Goal: Find specific page/section: Find specific page/section

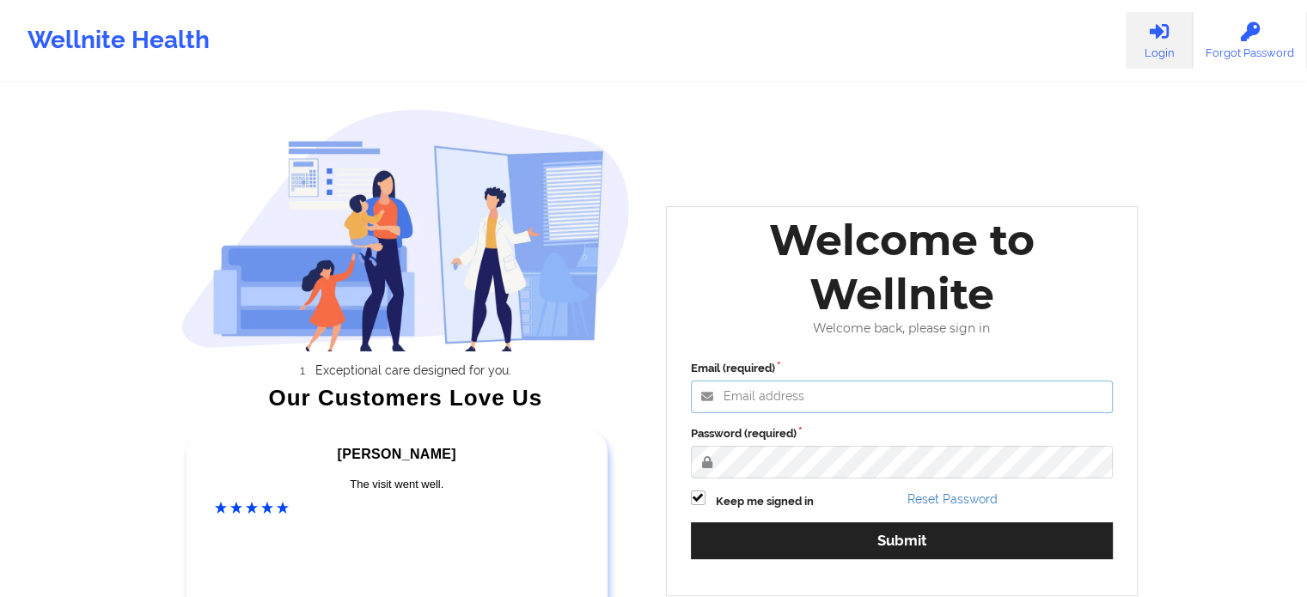
type input "[PERSON_NAME][EMAIL_ADDRESS][PERSON_NAME][DOMAIN_NAME]"
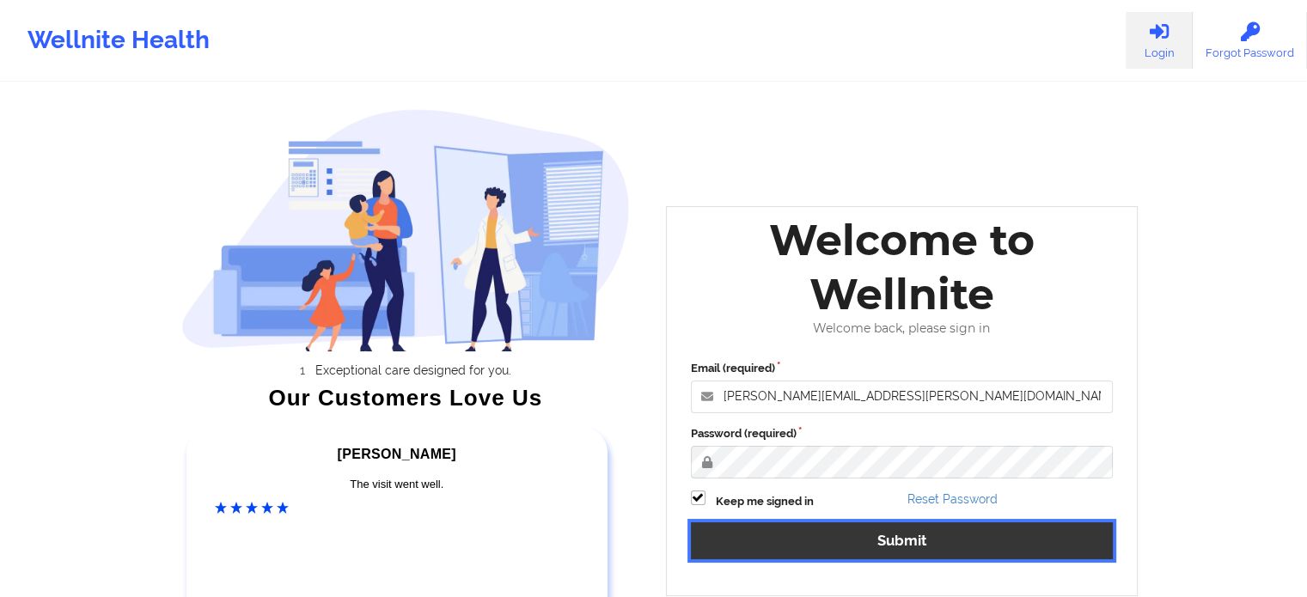
click at [816, 541] on button "Submit" at bounding box center [902, 540] width 423 height 37
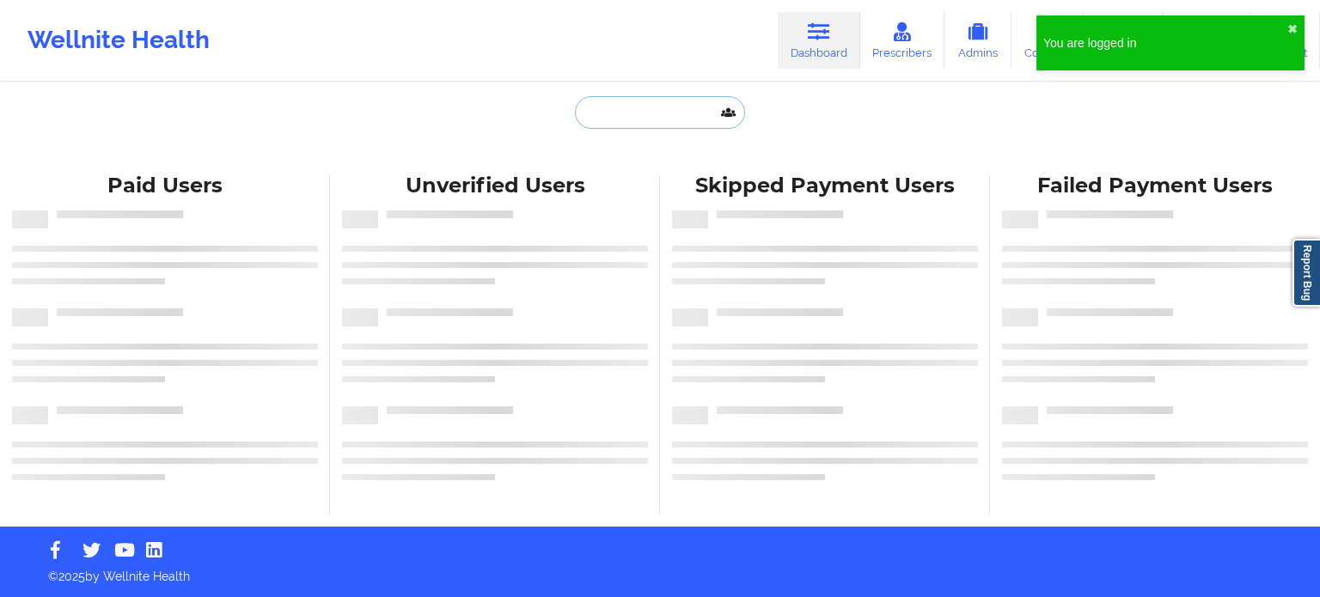
click at [627, 120] on input "text" at bounding box center [660, 112] width 170 height 33
paste input "[EMAIL_ADDRESS][DOMAIN_NAME]"
type input "[EMAIL_ADDRESS][DOMAIN_NAME]"
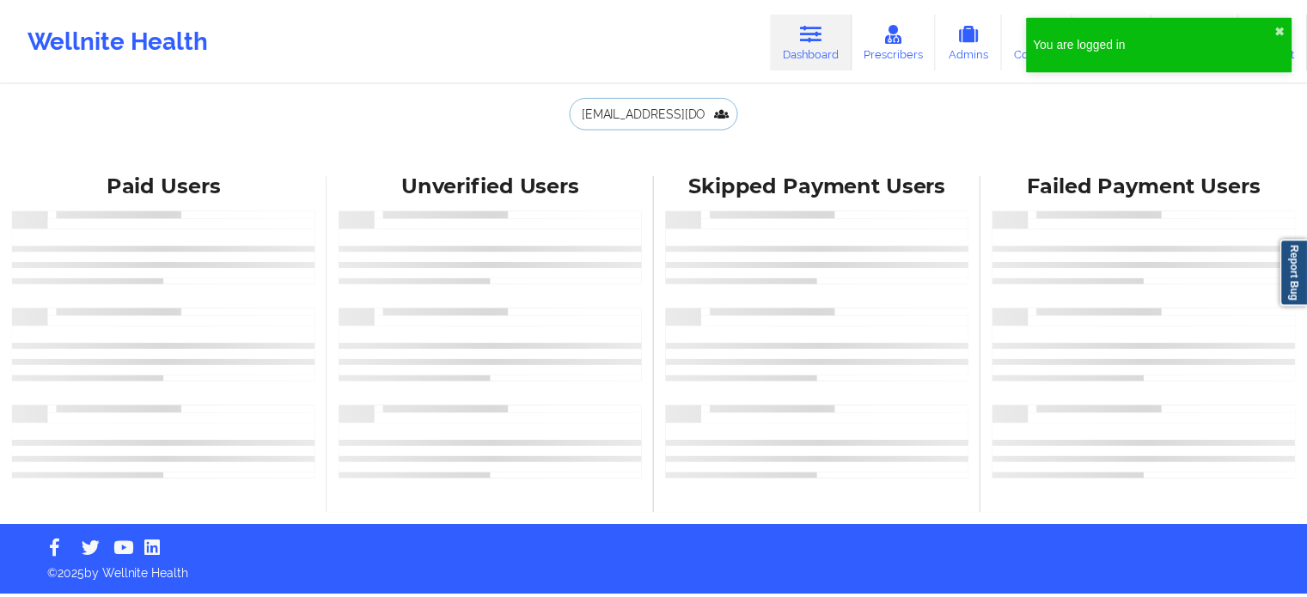
scroll to position [0, 21]
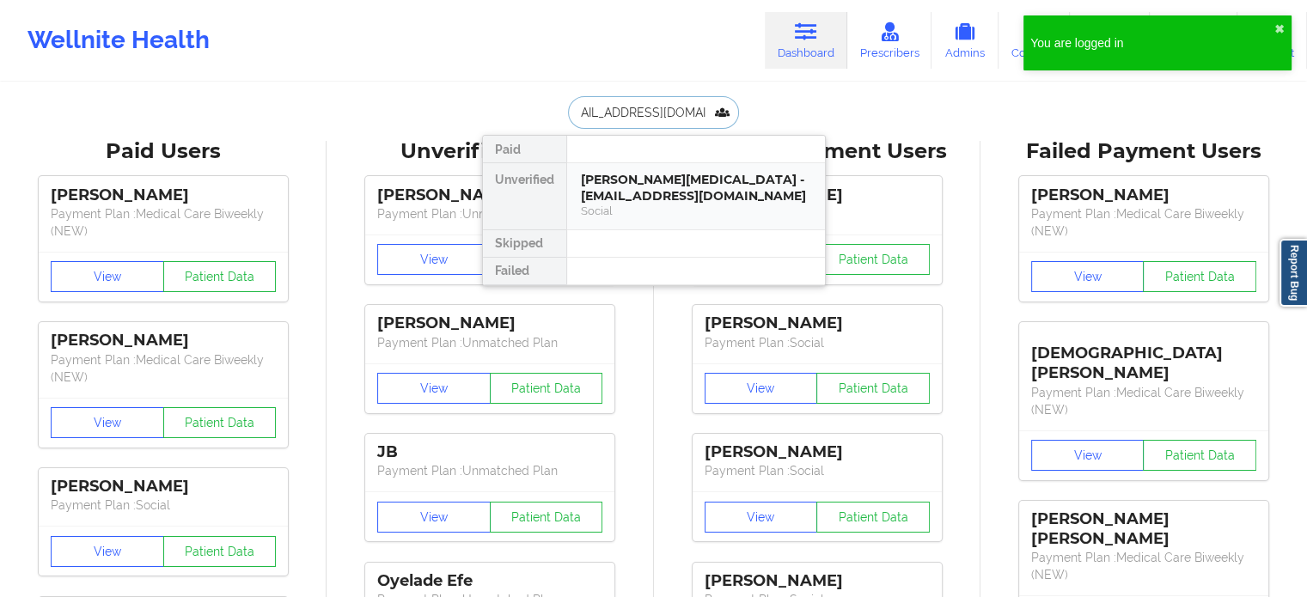
click at [631, 189] on div "[PERSON_NAME][MEDICAL_DATA] - [EMAIL_ADDRESS][DOMAIN_NAME]" at bounding box center [696, 188] width 230 height 32
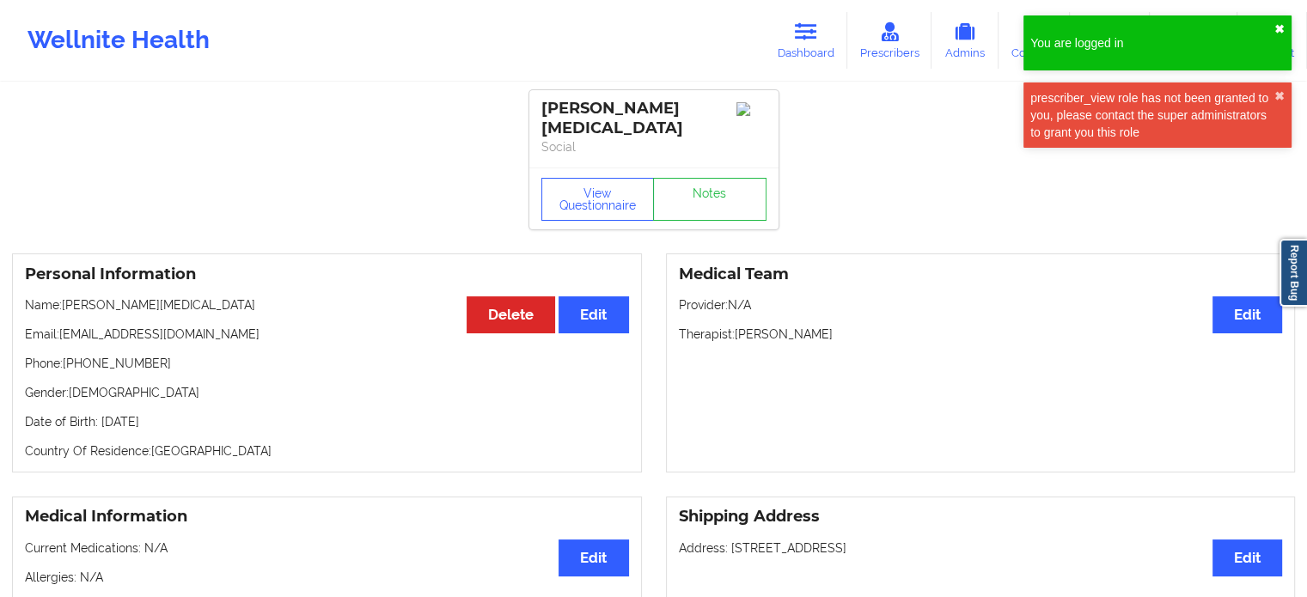
click at [1279, 30] on button "✖︎" at bounding box center [1279, 29] width 10 height 14
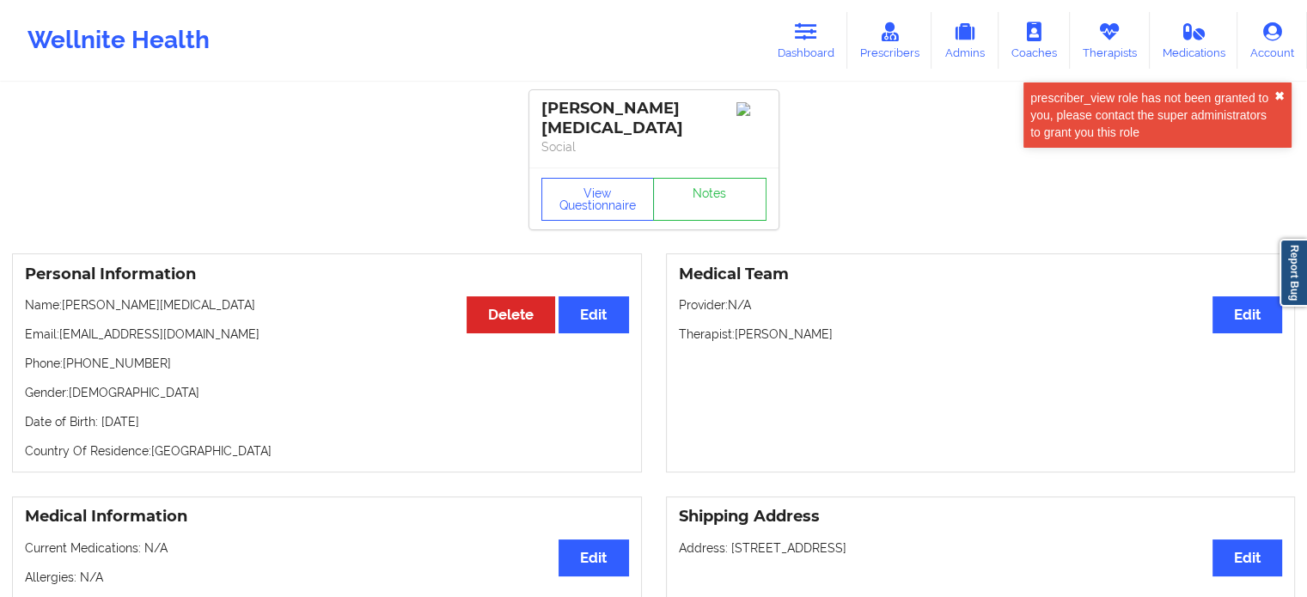
click at [1284, 95] on div "prescriber_view role has not been granted to you, please contact the super admi…" at bounding box center [1157, 114] width 268 height 65
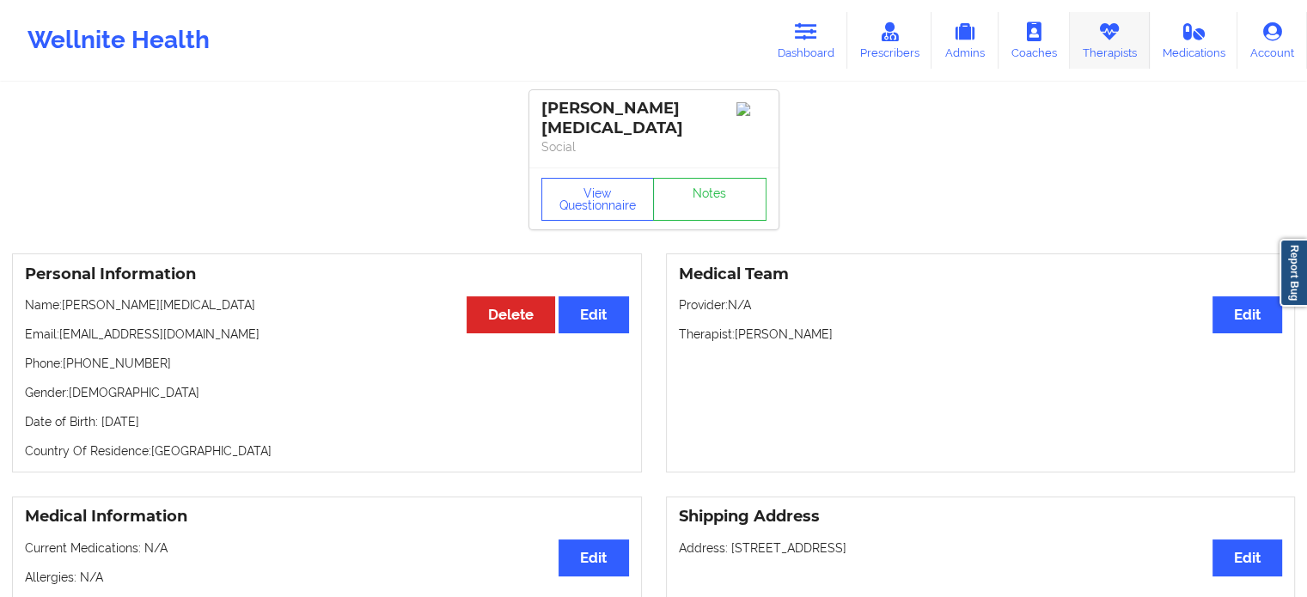
click at [1117, 34] on icon at bounding box center [1109, 31] width 22 height 19
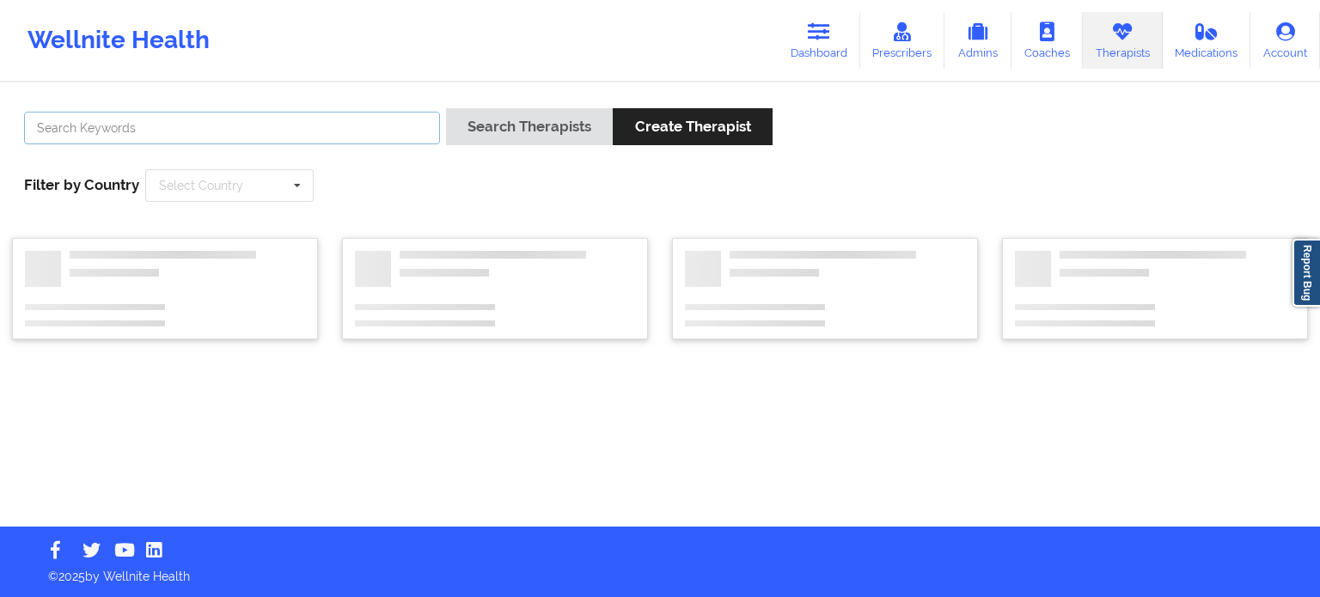
drag, startPoint x: 392, startPoint y: 126, endPoint x: 398, endPoint y: 137, distance: 11.9
click at [392, 126] on input "text" at bounding box center [232, 128] width 416 height 33
type input "[PERSON_NAME]"
click at [446, 108] on button "Search Therapists" at bounding box center [529, 126] width 167 height 37
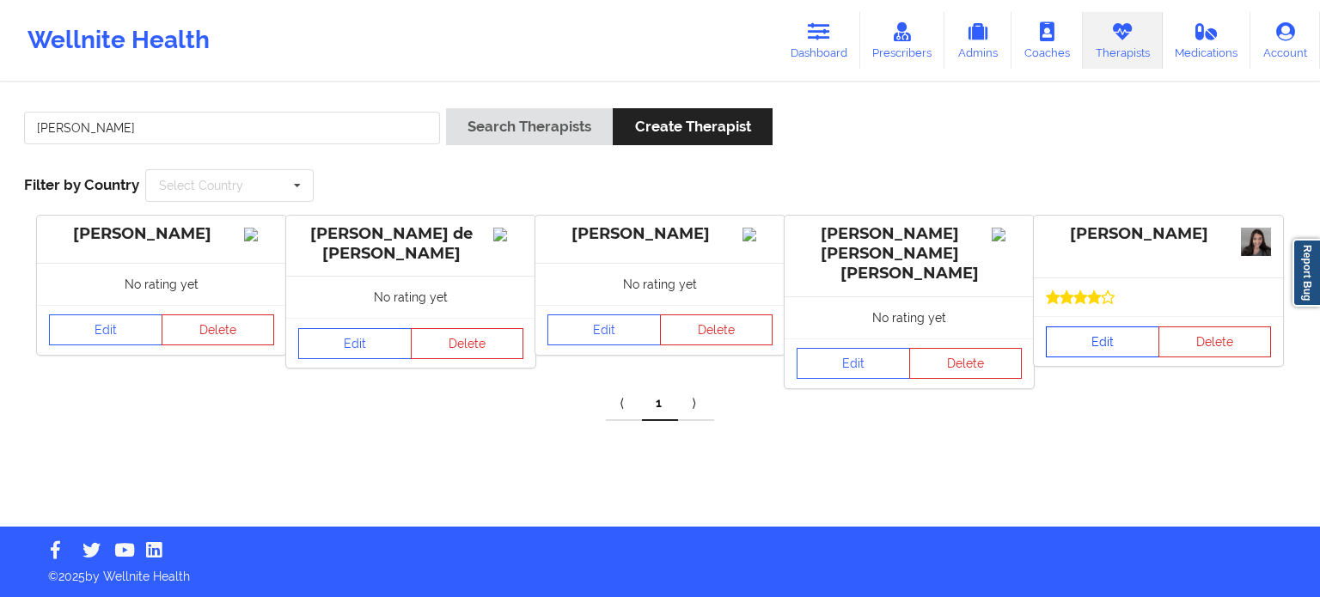
click at [1086, 341] on link "Edit" at bounding box center [1102, 342] width 113 height 31
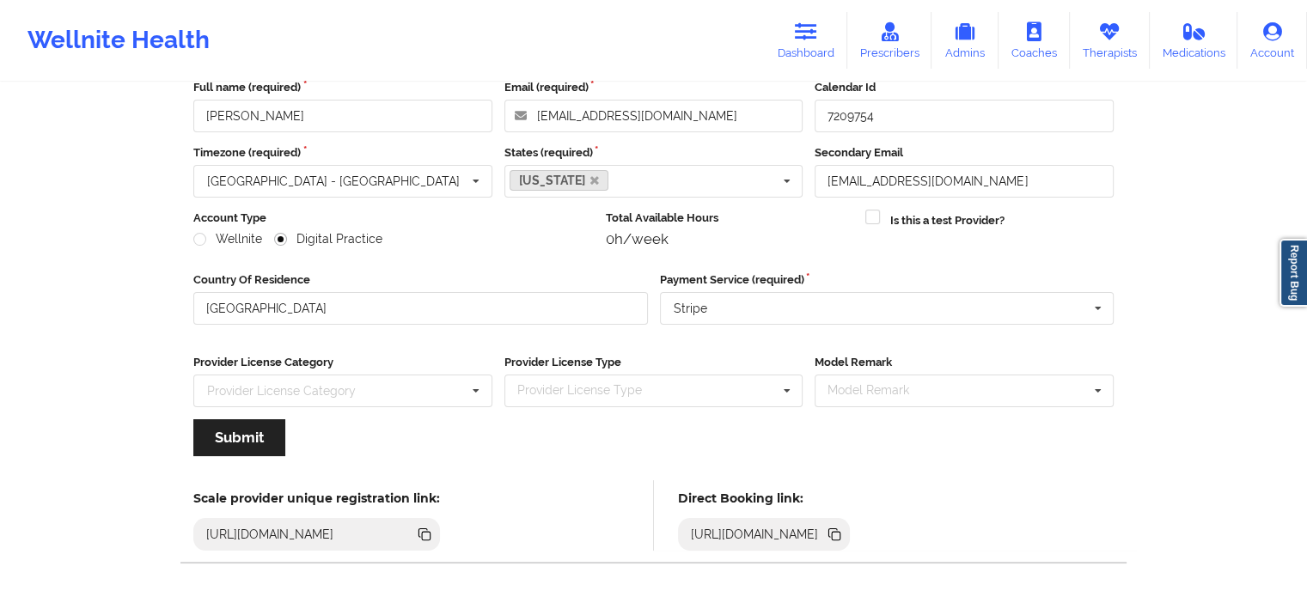
scroll to position [172, 0]
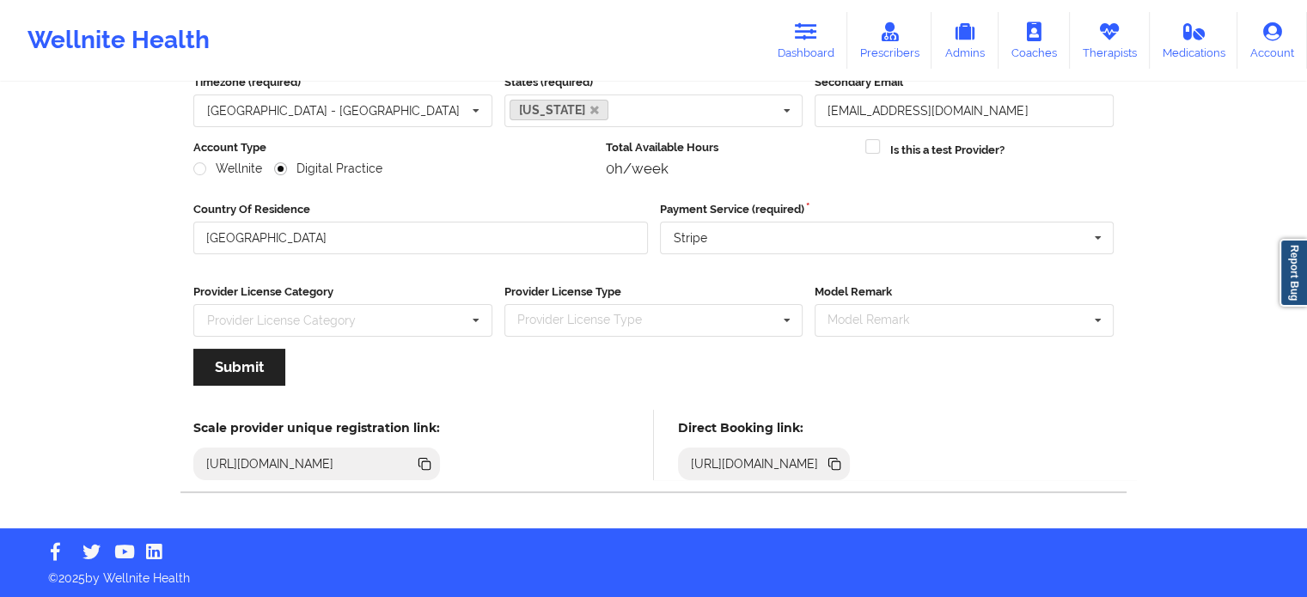
drag, startPoint x: 1115, startPoint y: 461, endPoint x: 1109, endPoint y: 412, distance: 48.4
click at [840, 462] on icon at bounding box center [836, 465] width 9 height 9
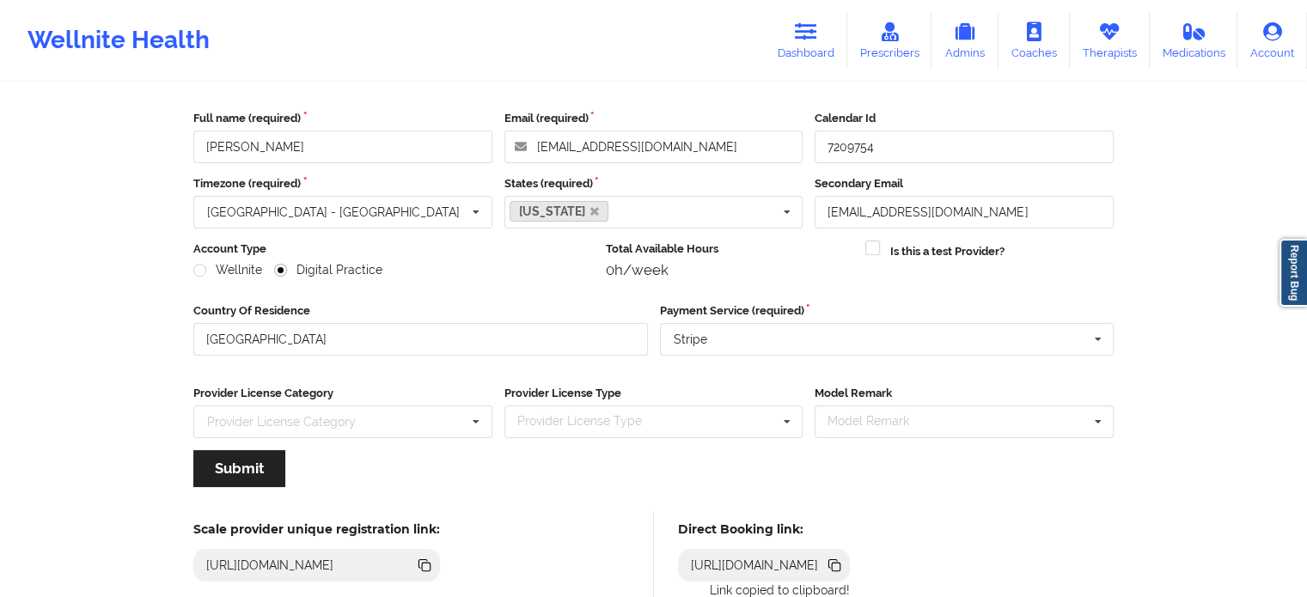
scroll to position [0, 0]
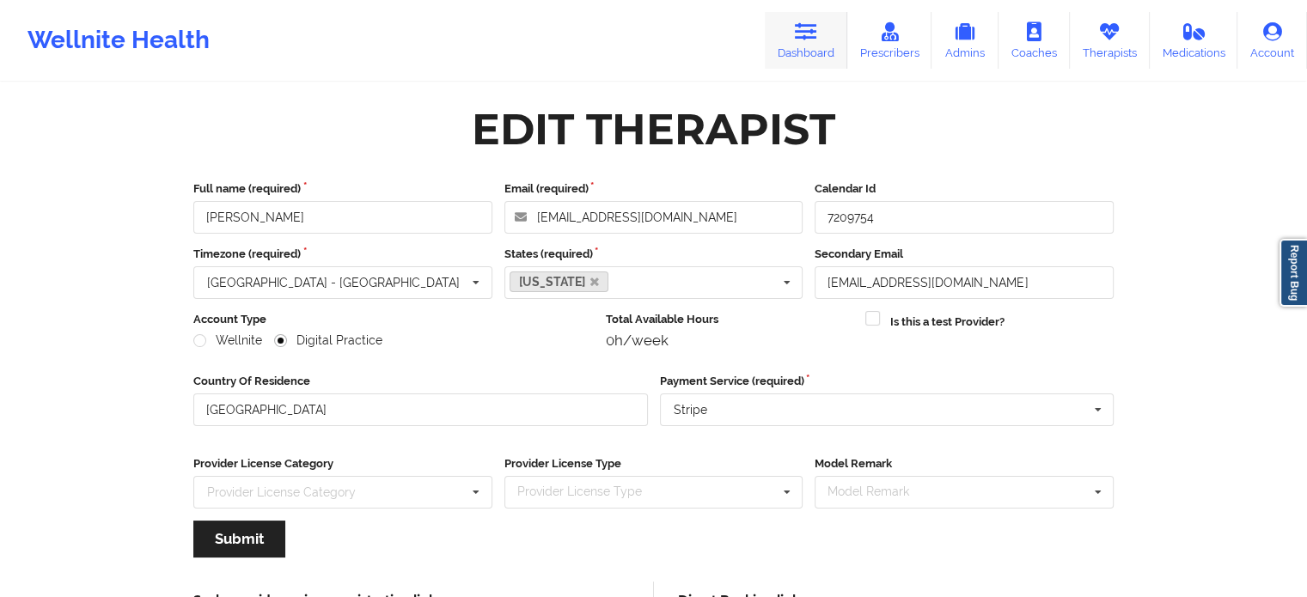
drag, startPoint x: 797, startPoint y: 44, endPoint x: 786, endPoint y: 56, distance: 16.4
click at [798, 44] on link "Dashboard" at bounding box center [806, 40] width 82 height 57
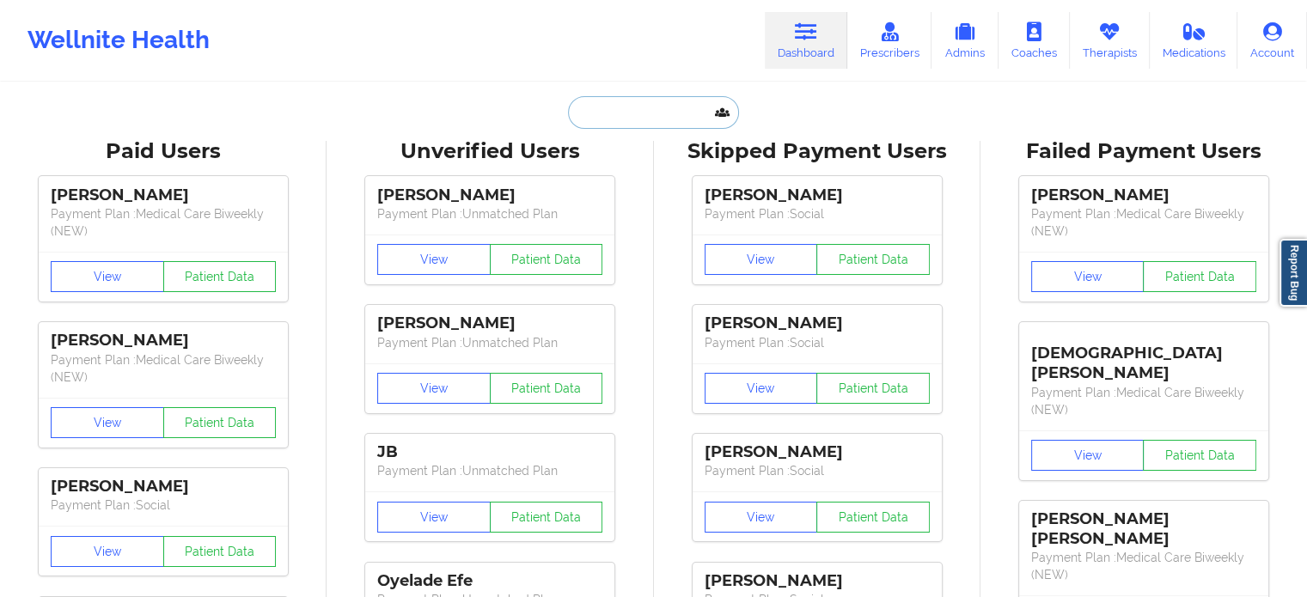
click at [614, 119] on input "text" at bounding box center [653, 112] width 170 height 33
paste input "[EMAIL_ADDRESS][DOMAIN_NAME]"
type input "[EMAIL_ADDRESS][DOMAIN_NAME]"
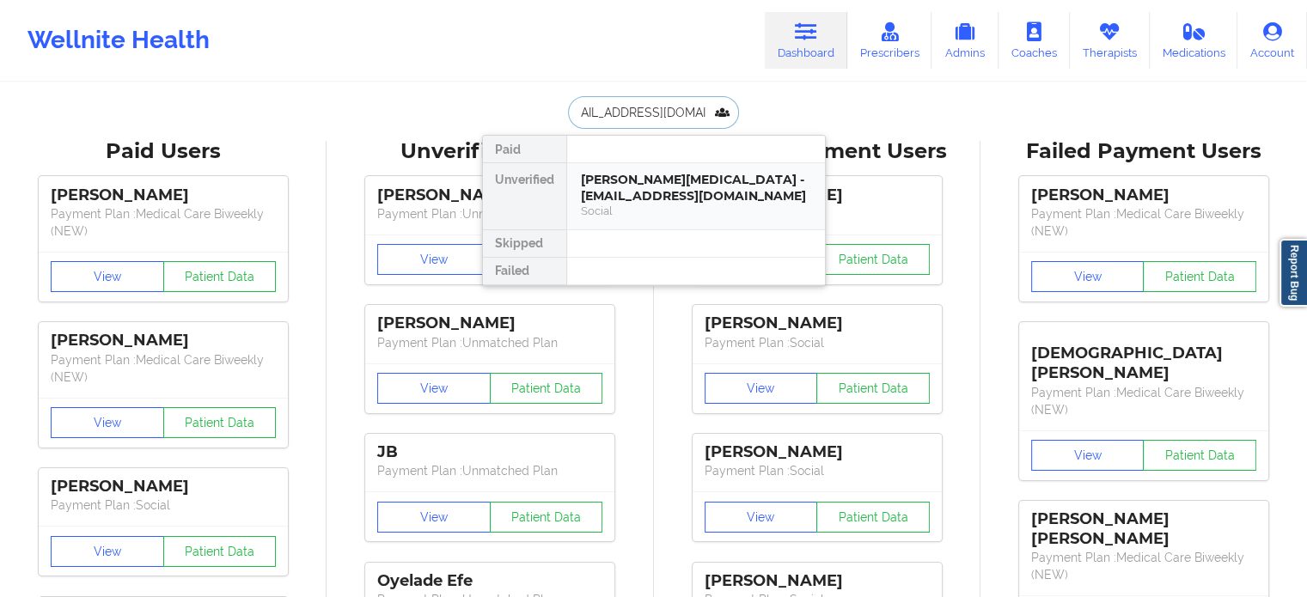
click at [639, 189] on div "[PERSON_NAME][MEDICAL_DATA] - [EMAIL_ADDRESS][DOMAIN_NAME]" at bounding box center [696, 188] width 230 height 32
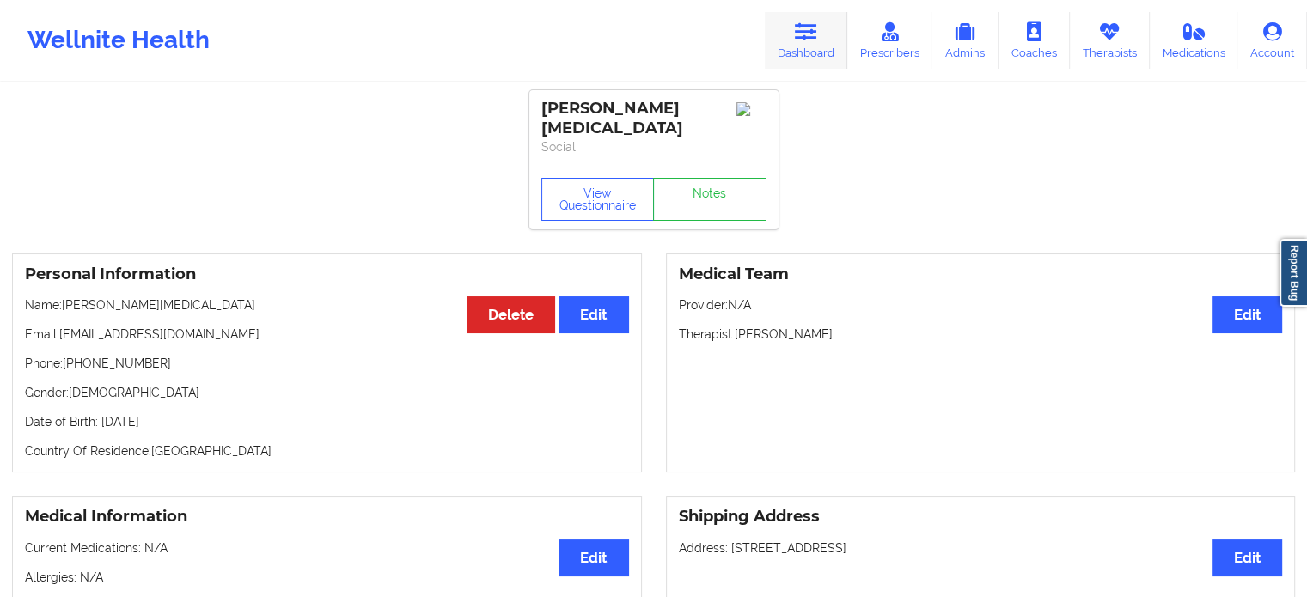
click at [822, 32] on link "Dashboard" at bounding box center [806, 40] width 82 height 57
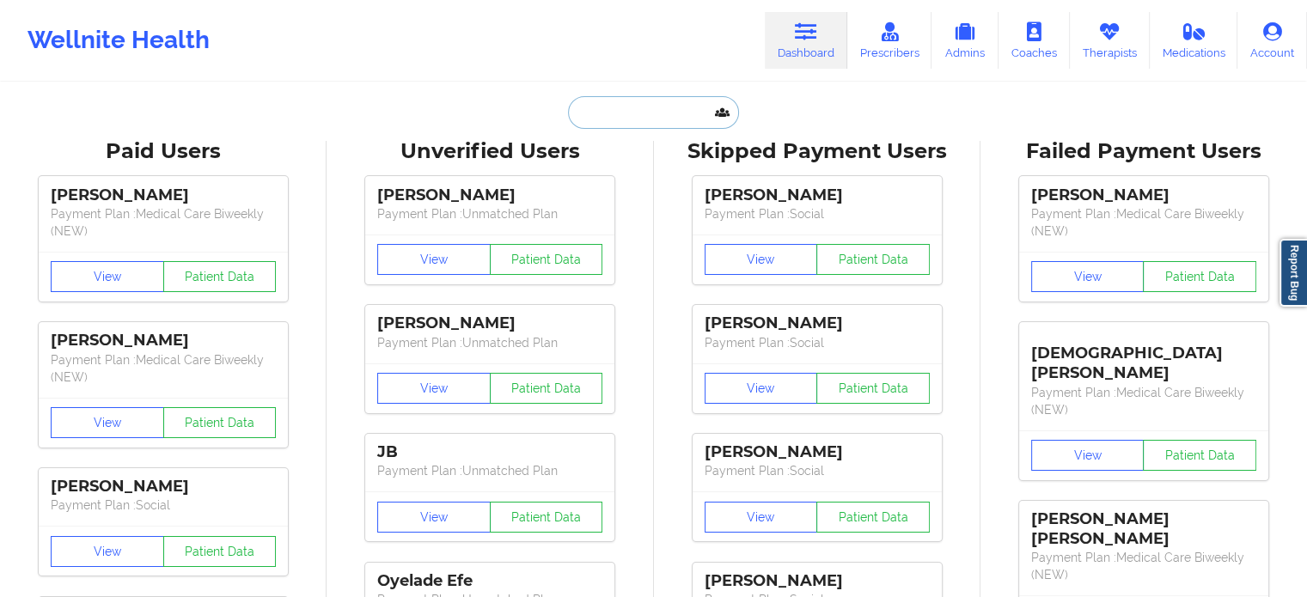
click at [628, 113] on input "text" at bounding box center [653, 112] width 170 height 33
paste input "[PHONE_NUMBER]"
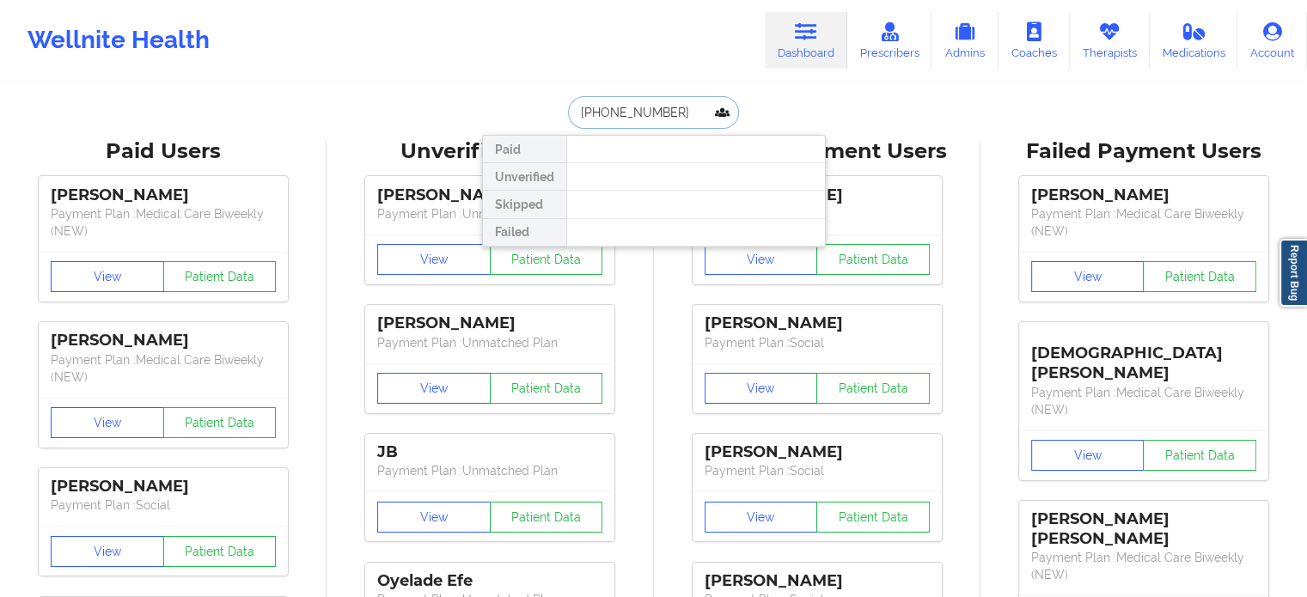
type input "[PHONE_NUMBER]"
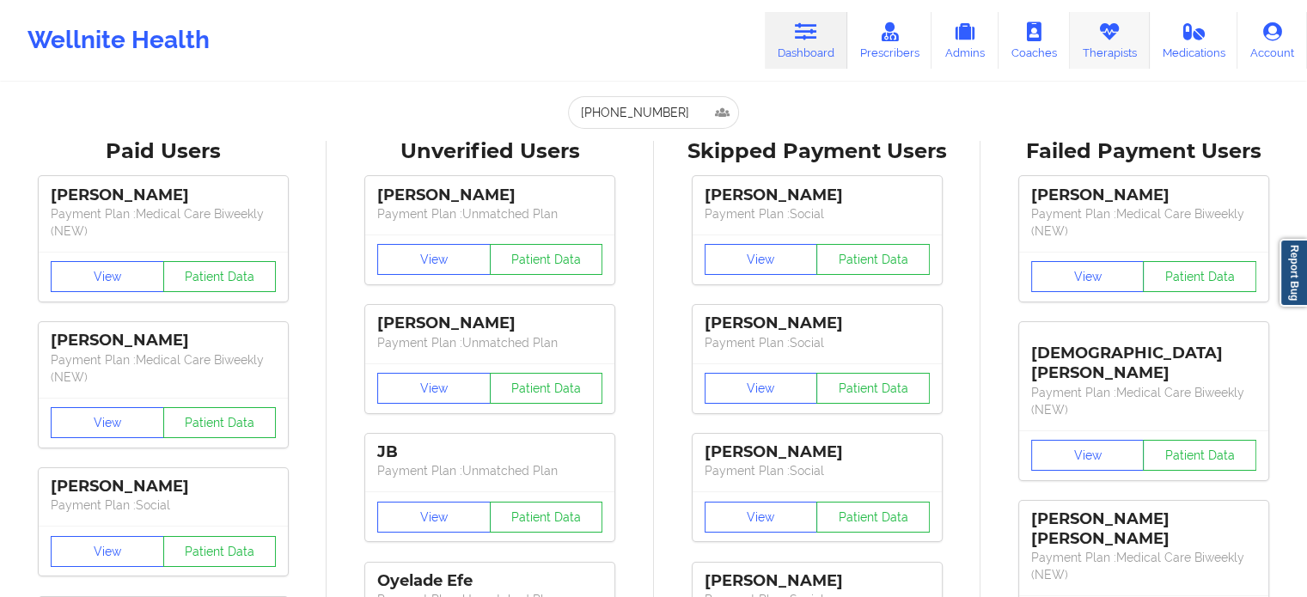
click at [1103, 46] on link "Therapists" at bounding box center [1110, 40] width 80 height 57
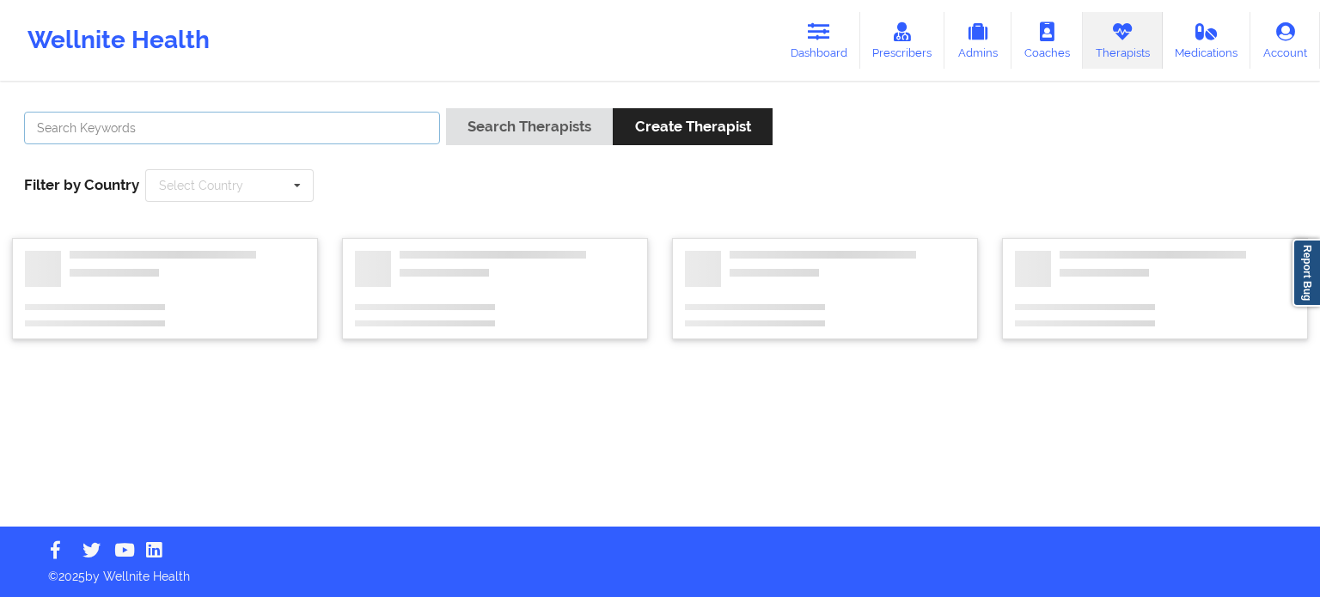
click at [327, 140] on input "text" at bounding box center [232, 128] width 416 height 33
paste input "[PERSON_NAME]"
type input "[PERSON_NAME]"
click at [446, 108] on button "Search Therapists" at bounding box center [529, 126] width 167 height 37
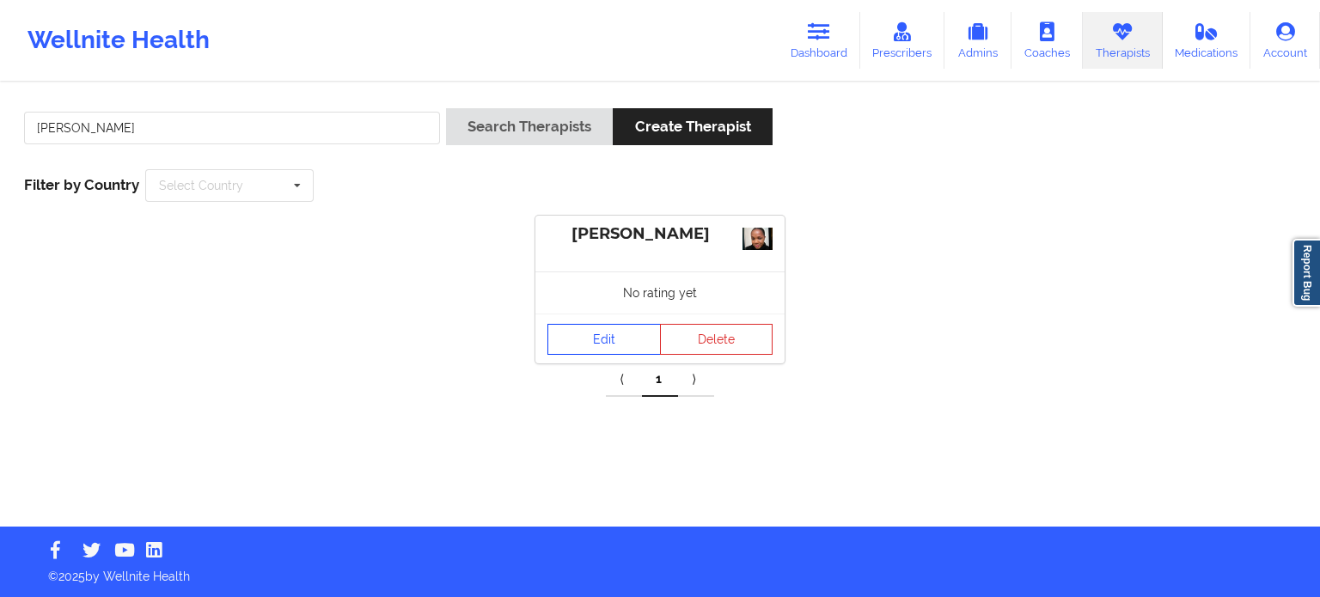
click at [622, 334] on link "Edit" at bounding box center [603, 339] width 113 height 31
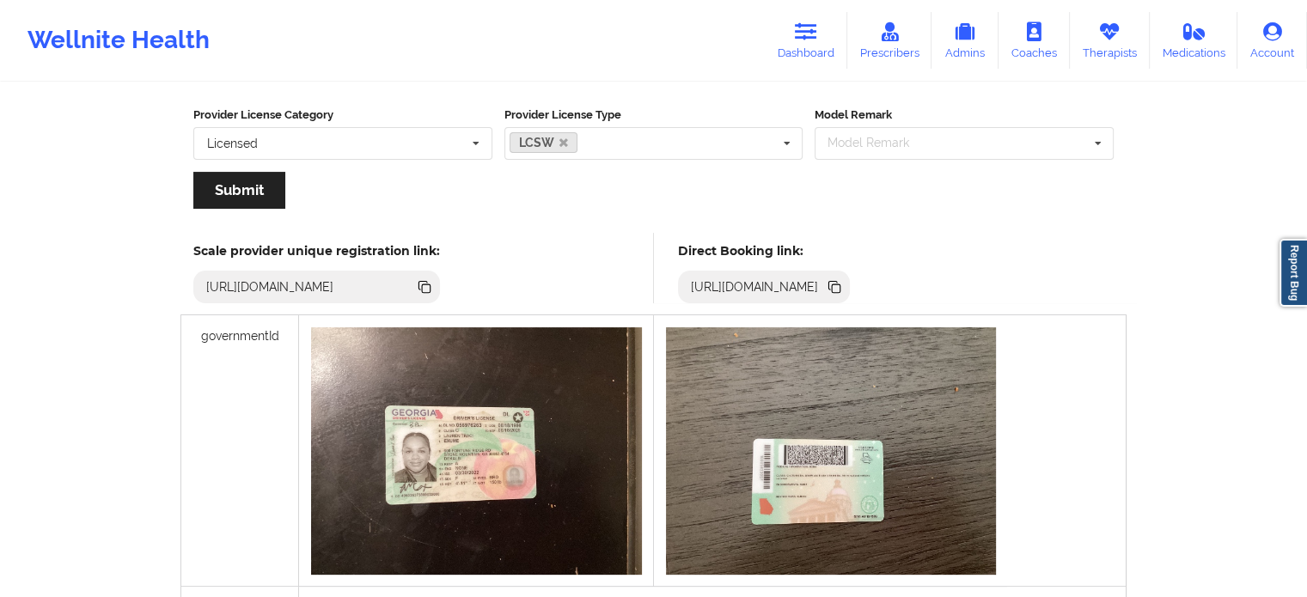
scroll to position [340, 0]
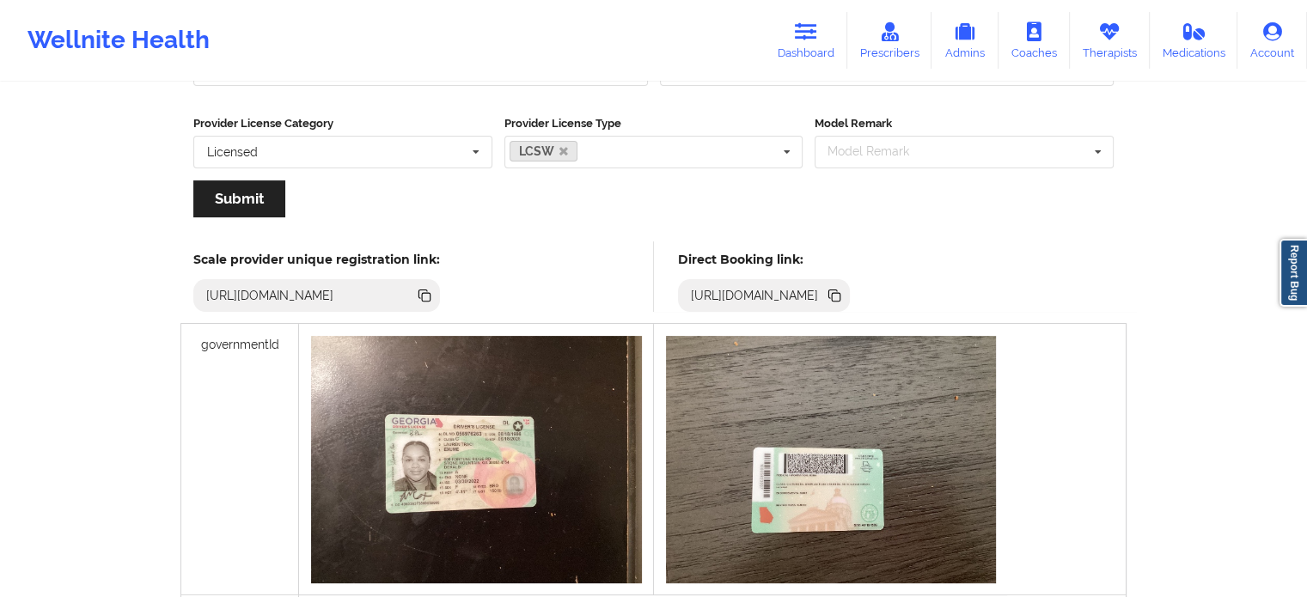
click at [840, 294] on icon at bounding box center [836, 297] width 9 height 9
drag, startPoint x: 804, startPoint y: 40, endPoint x: 770, endPoint y: 75, distance: 48.6
click at [805, 40] on icon at bounding box center [806, 31] width 22 height 19
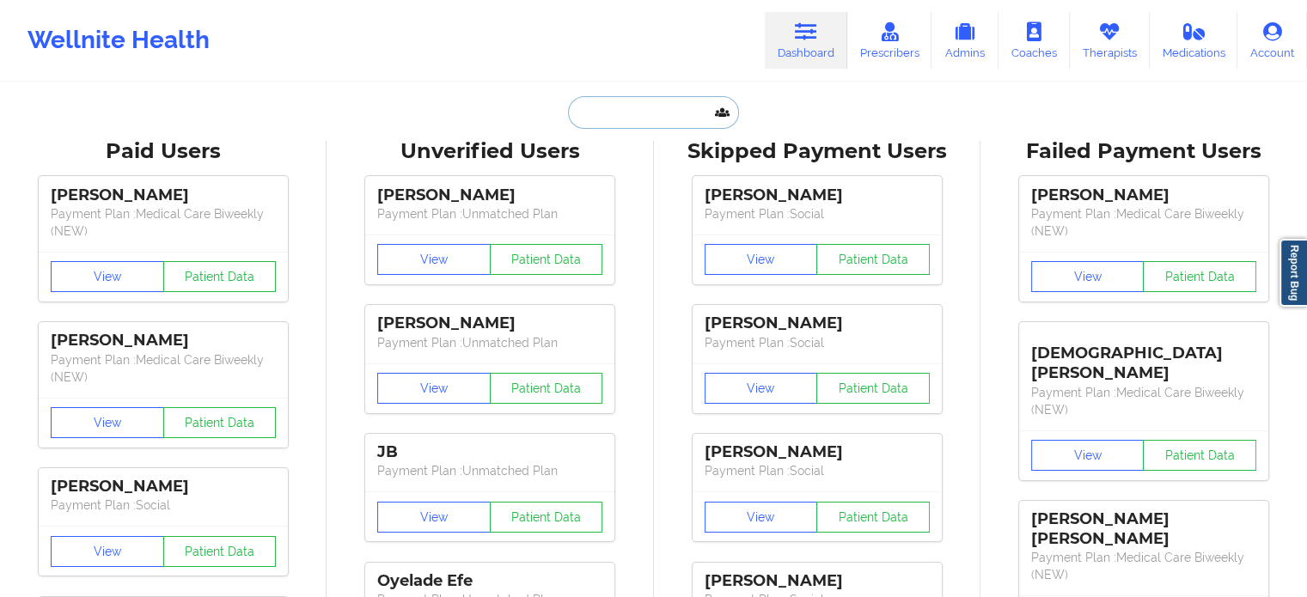
click at [627, 116] on input "text" at bounding box center [653, 112] width 170 height 33
paste input "[EMAIL_ADDRESS][DOMAIN_NAME]"
type input "[EMAIL_ADDRESS][DOMAIN_NAME]"
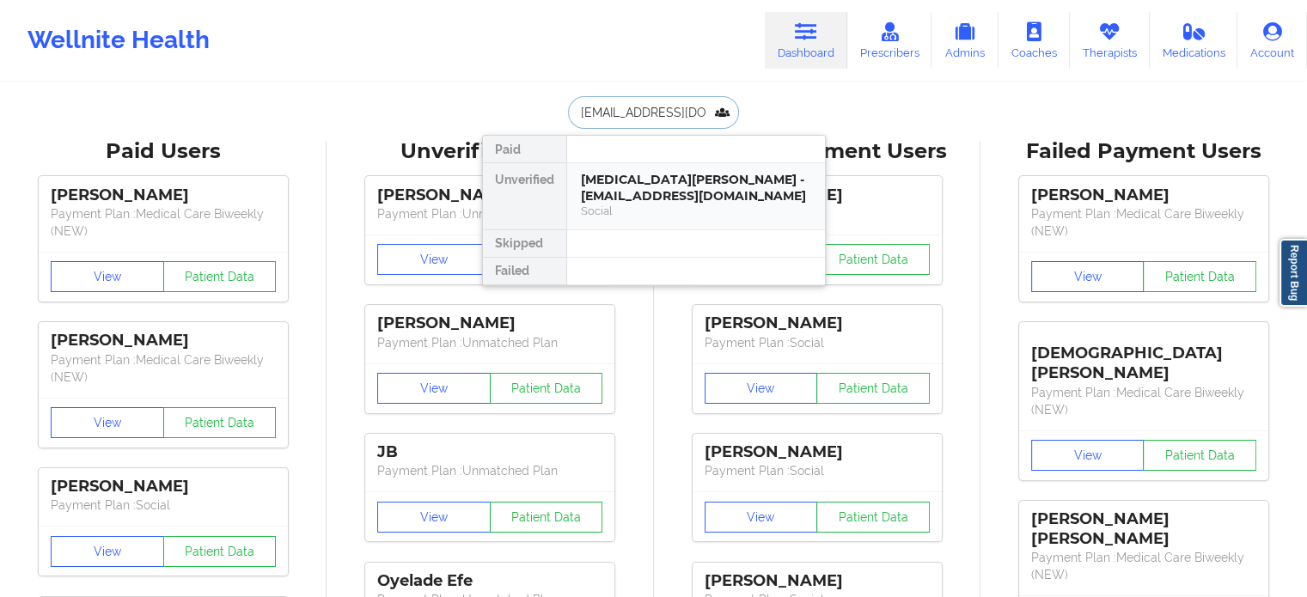
click at [632, 180] on div "[MEDICAL_DATA][PERSON_NAME] - [EMAIL_ADDRESS][DOMAIN_NAME]" at bounding box center [696, 188] width 230 height 32
